Goal: Task Accomplishment & Management: Manage account settings

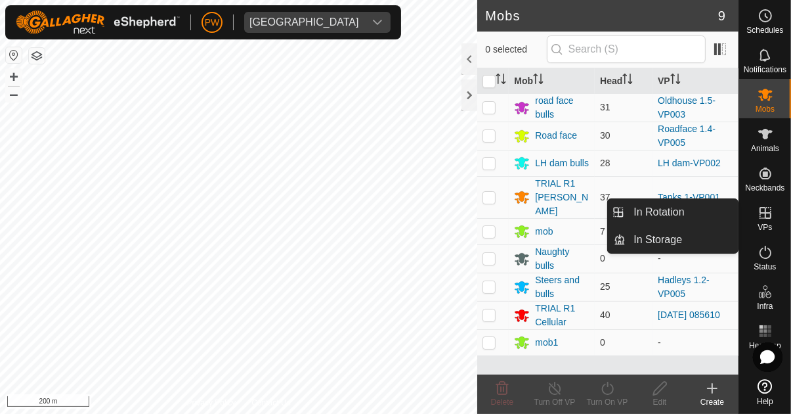
click at [494, 219] on icon at bounding box center [766, 213] width 16 height 16
click at [494, 217] on icon at bounding box center [766, 213] width 16 height 16
click at [494, 213] on span "In Rotation" at bounding box center [659, 212] width 51 height 16
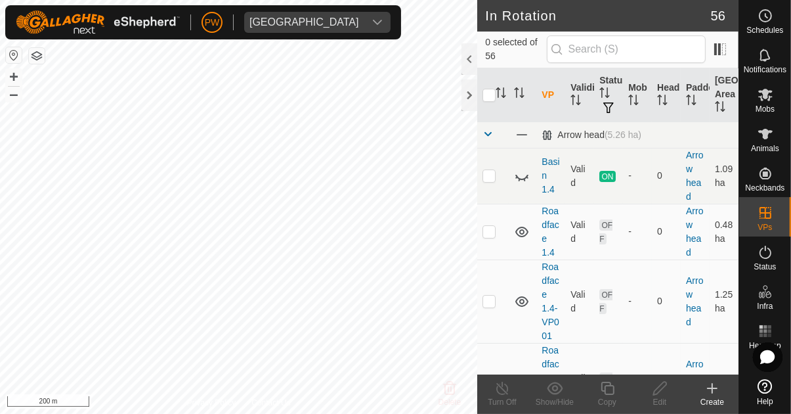
click at [469, 58] on div at bounding box center [470, 59] width 16 height 32
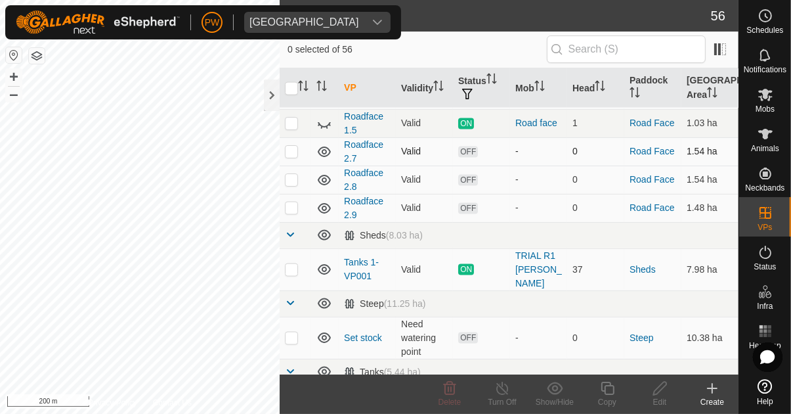
scroll to position [1880, 0]
click at [290, 264] on p-checkbox at bounding box center [291, 269] width 13 height 11
checkbox input "true"
click at [494, 393] on icon at bounding box center [608, 388] width 16 height 16
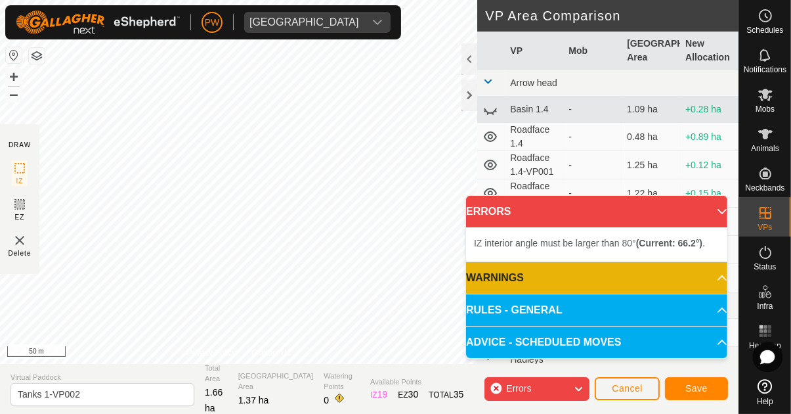
click at [494, 407] on link "Help" at bounding box center [765, 392] width 52 height 37
click at [90, 395] on input "Tanks 1-VP002" at bounding box center [103, 394] width 184 height 23
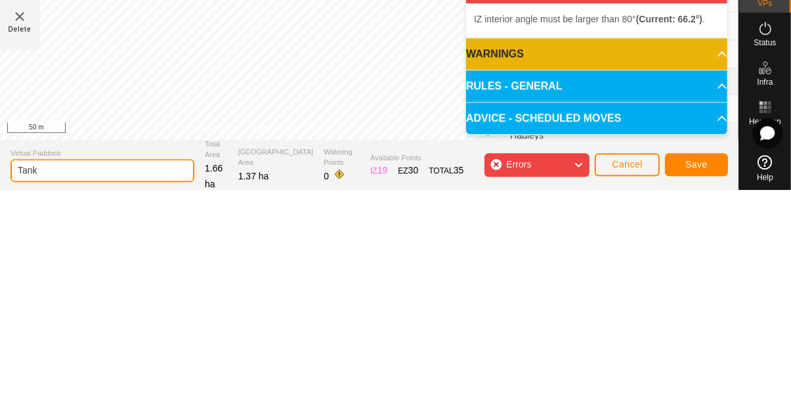
type input "Tan"
type input "1st tank"
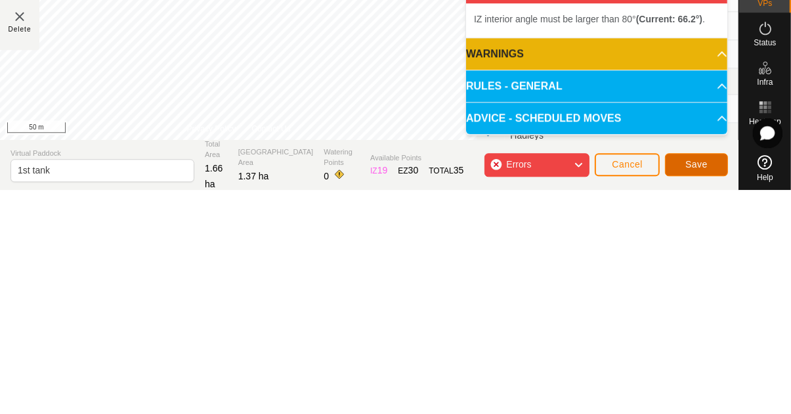
click at [494, 384] on span "Save" at bounding box center [697, 388] width 22 height 11
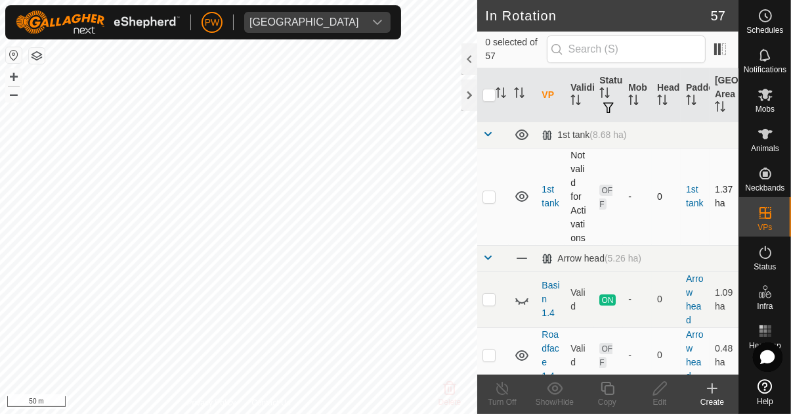
click at [486, 196] on p-checkbox at bounding box center [489, 196] width 13 height 11
checkbox input "true"
click at [494, 392] on icon at bounding box center [660, 388] width 16 height 16
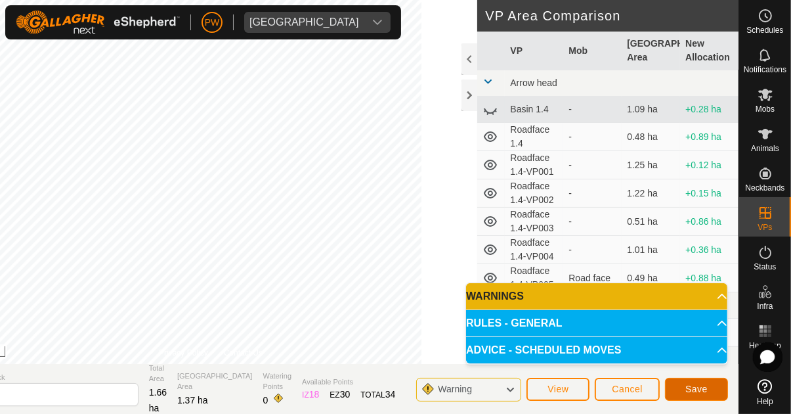
click at [494, 392] on button "Save" at bounding box center [696, 389] width 63 height 23
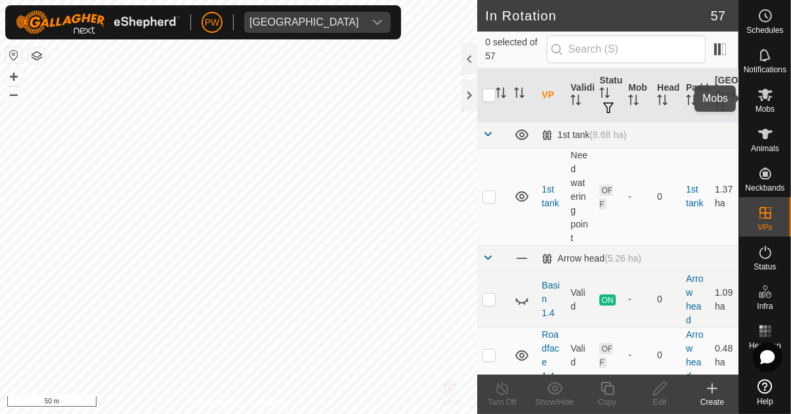
click at [494, 98] on icon at bounding box center [766, 95] width 14 height 12
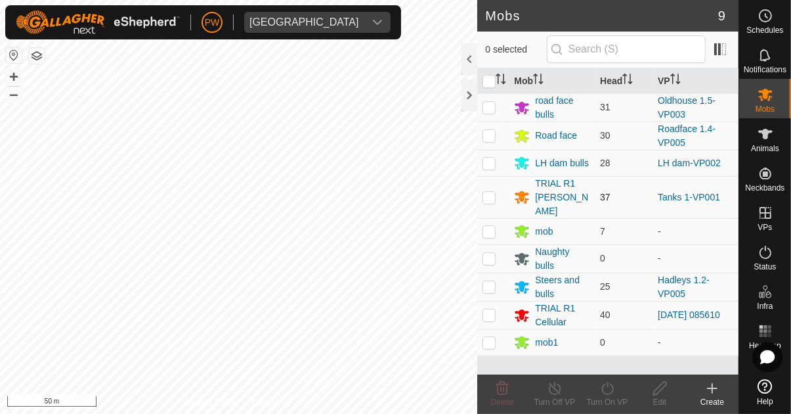
click at [488, 192] on p-checkbox at bounding box center [489, 197] width 13 height 11
checkbox input "true"
click at [494, 395] on icon at bounding box center [608, 388] width 16 height 16
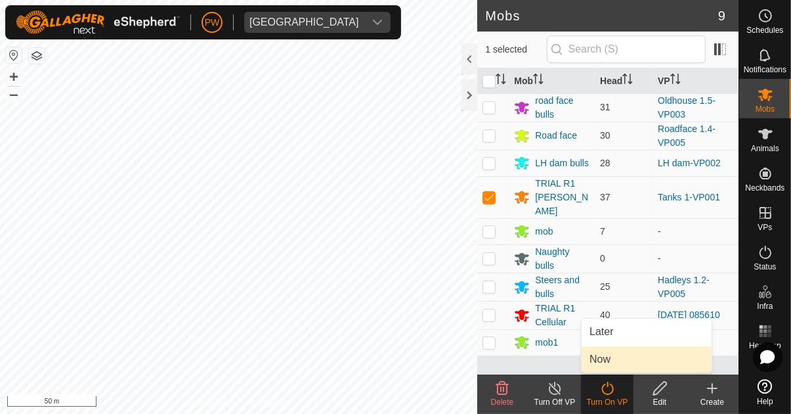
click at [494, 363] on span "Now" at bounding box center [600, 359] width 21 height 16
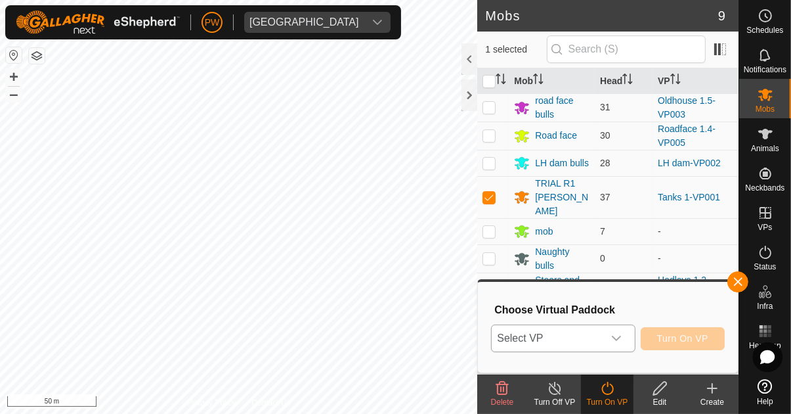
click at [494, 338] on icon "dropdown trigger" at bounding box center [616, 338] width 9 height 5
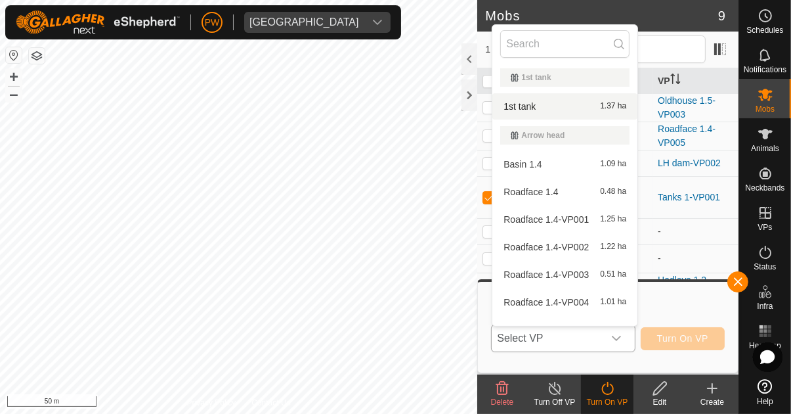
click at [494, 109] on div "1st tank 1.37 ha" at bounding box center [564, 107] width 129 height 16
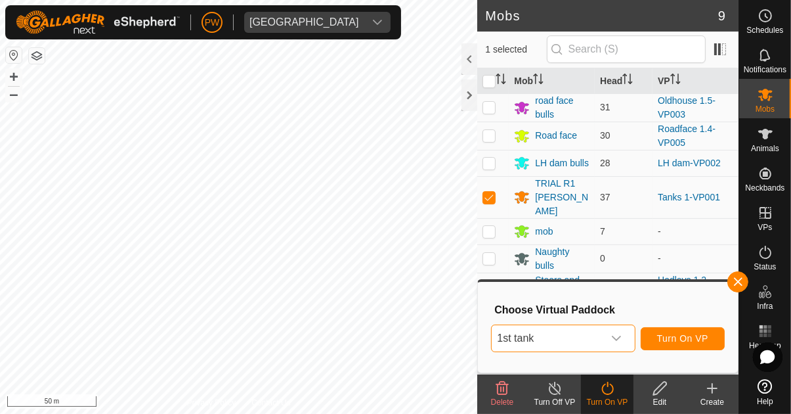
click at [494, 338] on span "Turn On VP" at bounding box center [682, 338] width 51 height 11
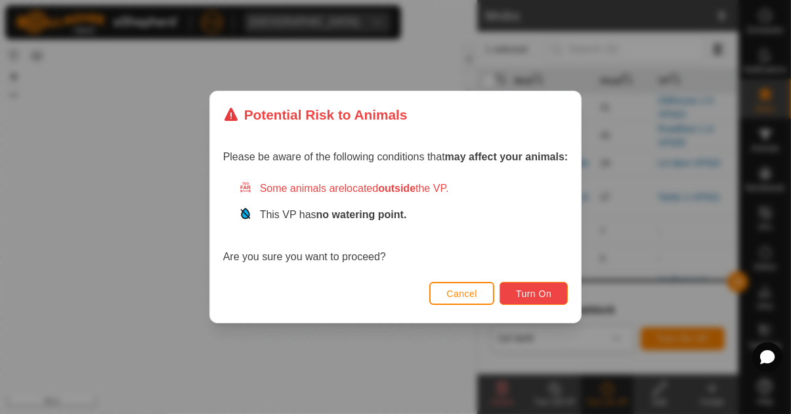
click at [494, 296] on span "Turn On" at bounding box center [533, 293] width 35 height 11
